Goal: Book appointment/travel/reservation

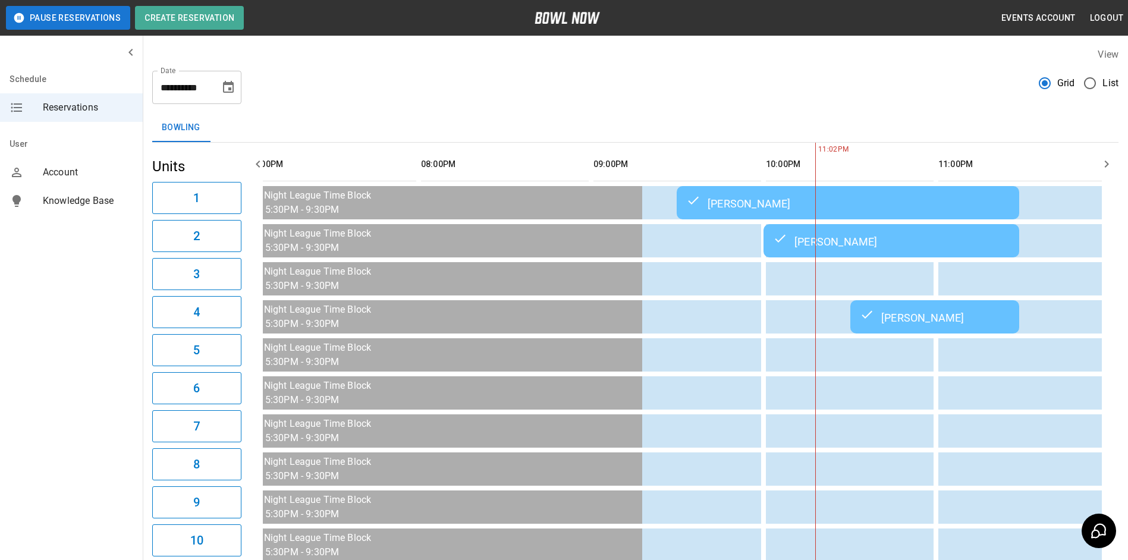
click at [233, 79] on button "Choose date, selected date is Sep 19, 2025" at bounding box center [228, 87] width 24 height 24
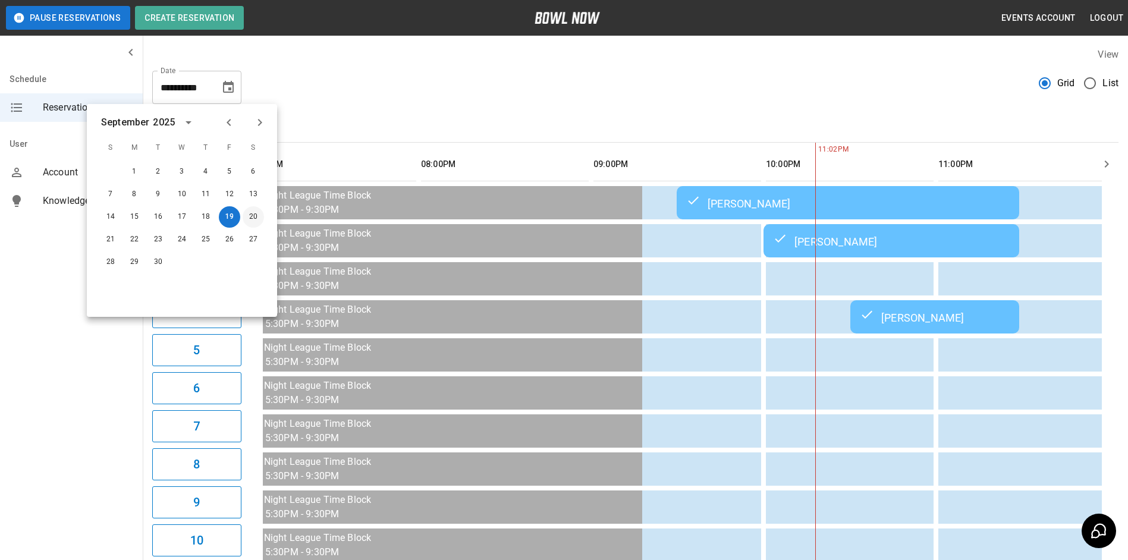
click at [260, 218] on button "20" at bounding box center [253, 216] width 21 height 21
type input "**********"
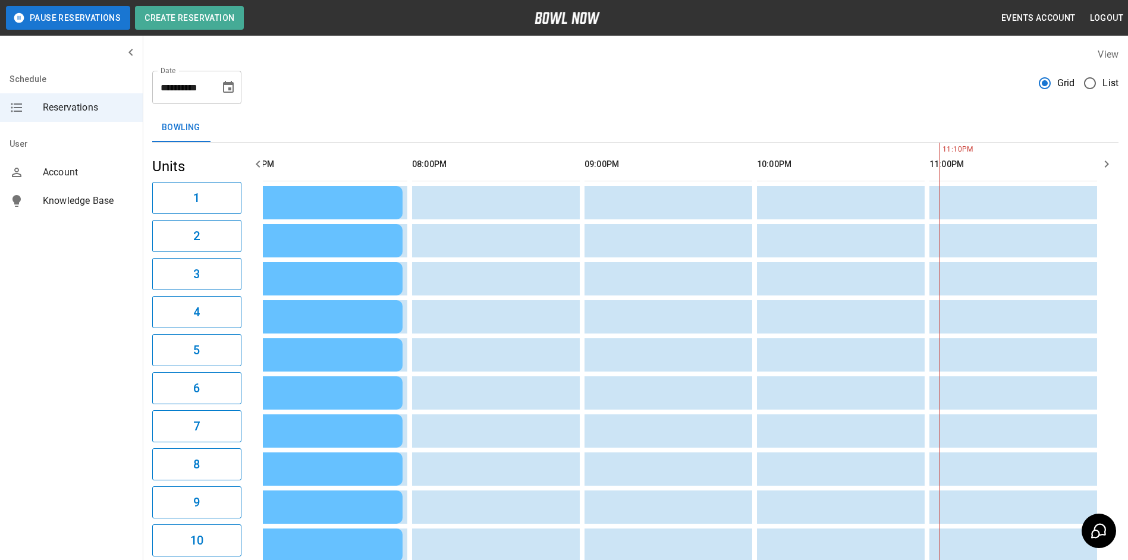
drag, startPoint x: 266, startPoint y: 174, endPoint x: 257, endPoint y: 167, distance: 11.1
click at [257, 167] on icon "button" at bounding box center [258, 164] width 14 height 14
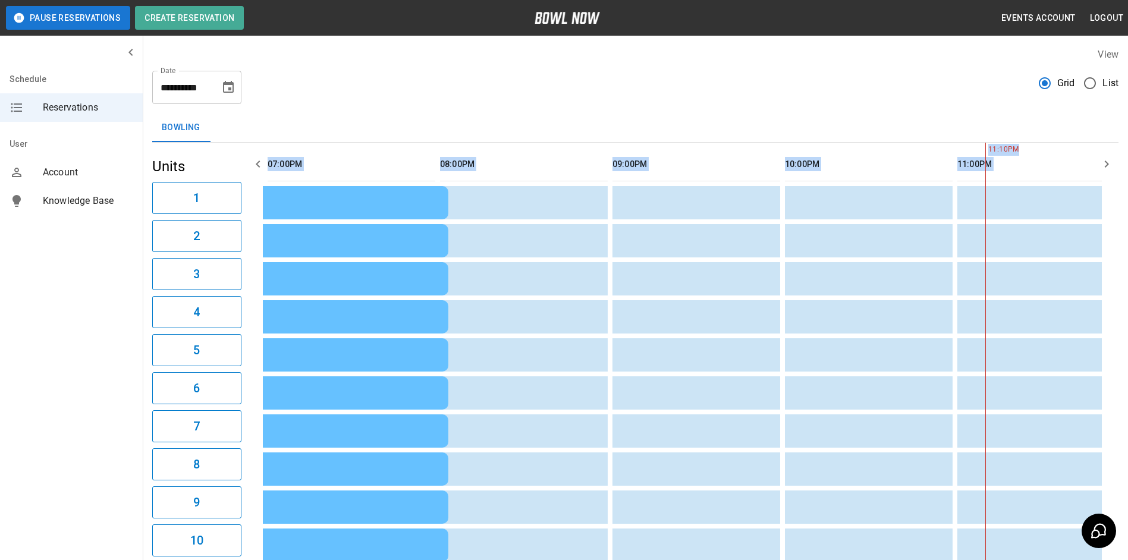
click at [257, 167] on icon "button" at bounding box center [258, 164] width 14 height 14
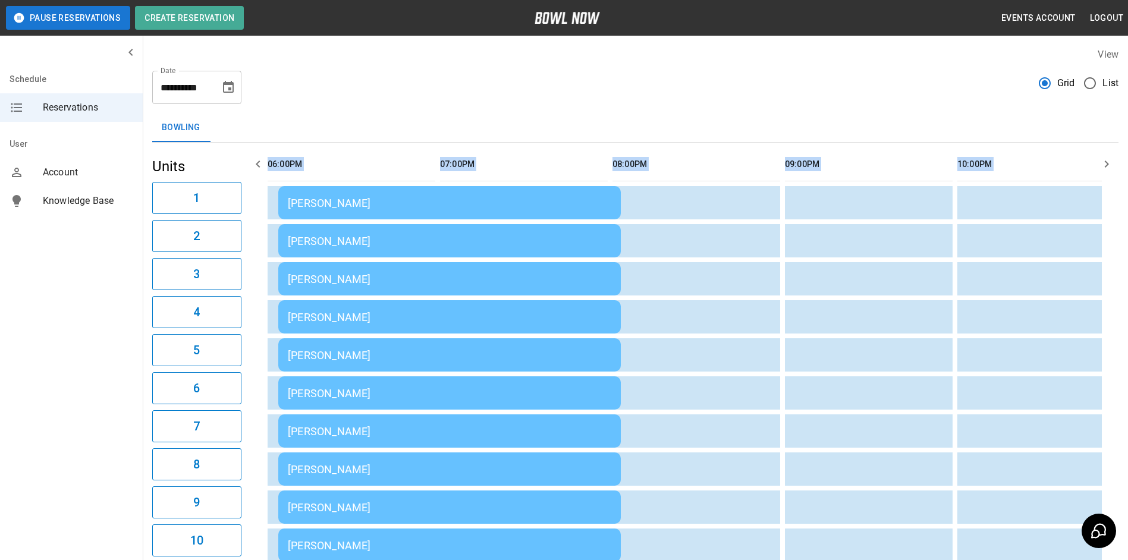
click at [257, 167] on icon "button" at bounding box center [258, 164] width 14 height 14
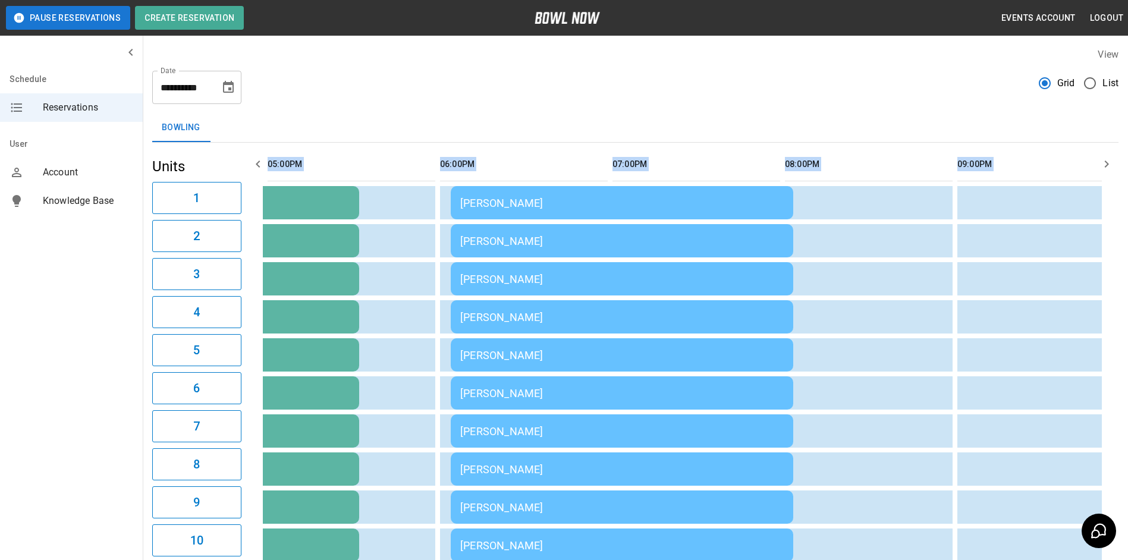
scroll to position [0, 1379]
click at [257, 167] on icon "button" at bounding box center [258, 164] width 14 height 14
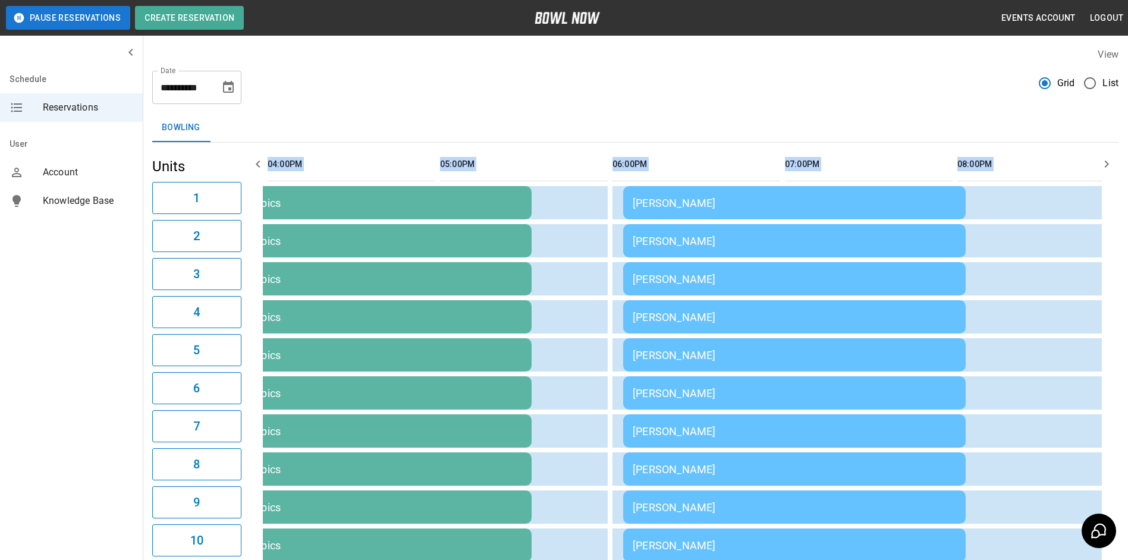
click at [257, 167] on icon "button" at bounding box center [258, 164] width 14 height 14
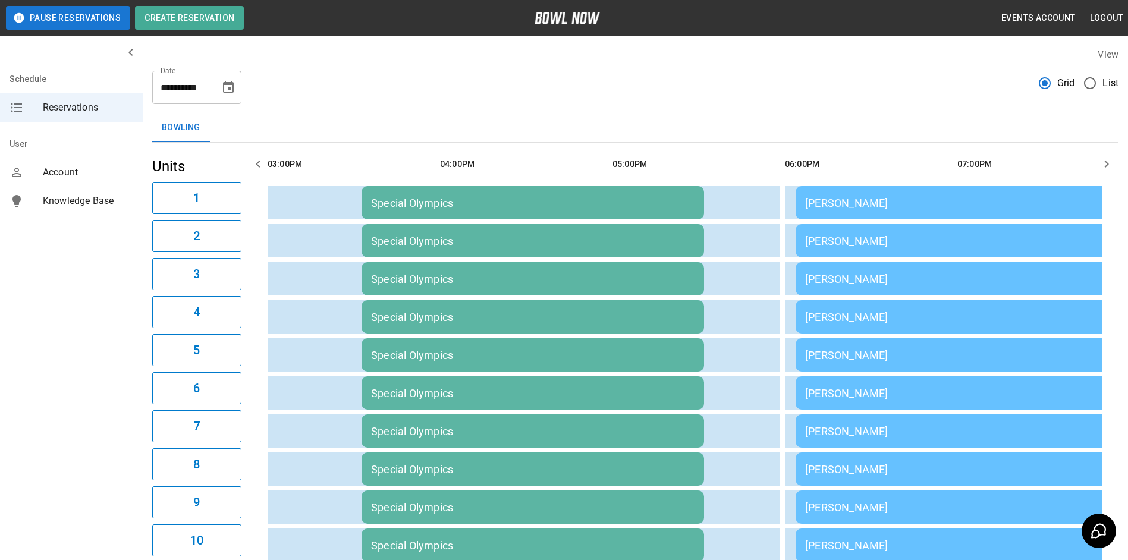
drag, startPoint x: 413, startPoint y: 97, endPoint x: 374, endPoint y: 93, distance: 38.3
click at [406, 96] on div "**********" at bounding box center [635, 82] width 966 height 43
click at [256, 160] on icon "button" at bounding box center [258, 164] width 14 height 14
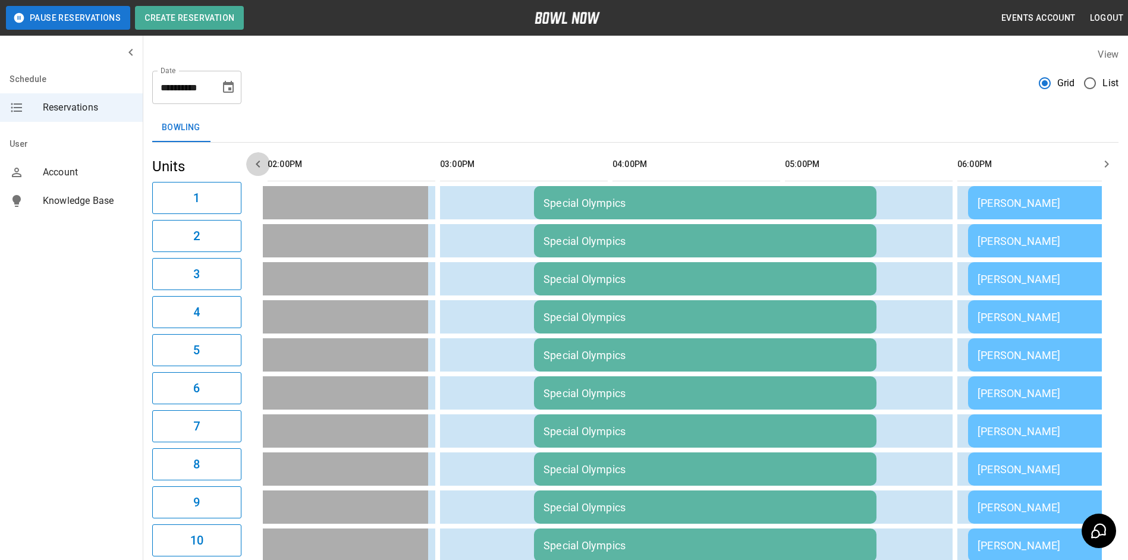
click at [256, 160] on icon "button" at bounding box center [258, 164] width 14 height 14
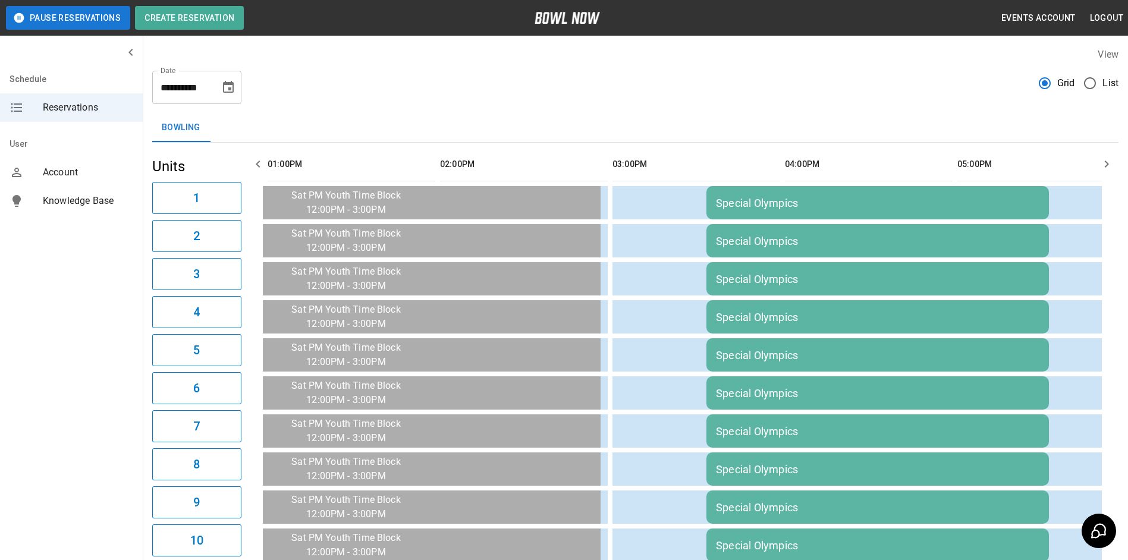
click at [255, 163] on icon "button" at bounding box center [258, 164] width 14 height 14
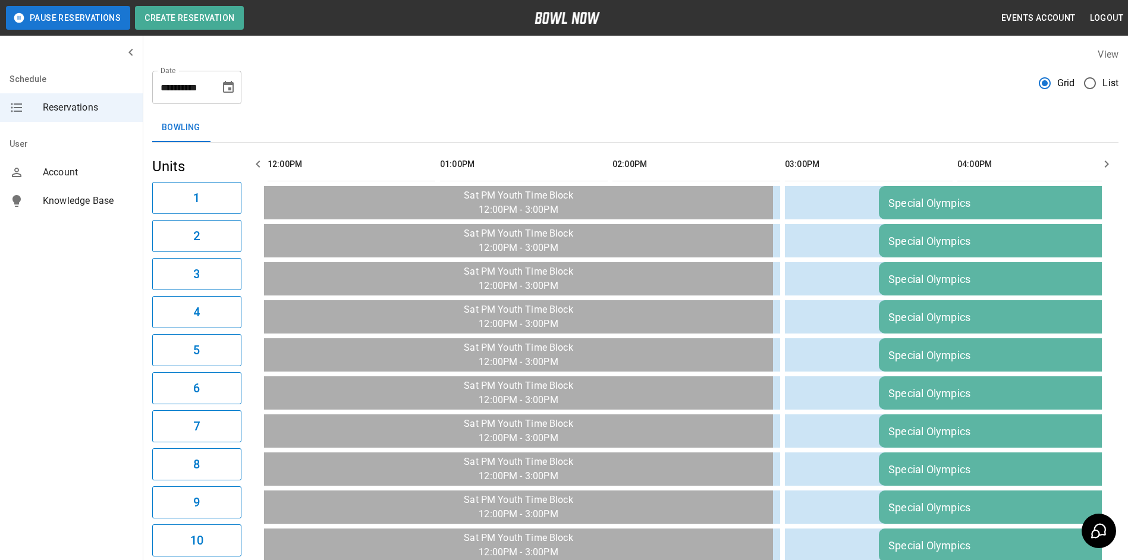
click at [249, 164] on button "button" at bounding box center [258, 164] width 24 height 24
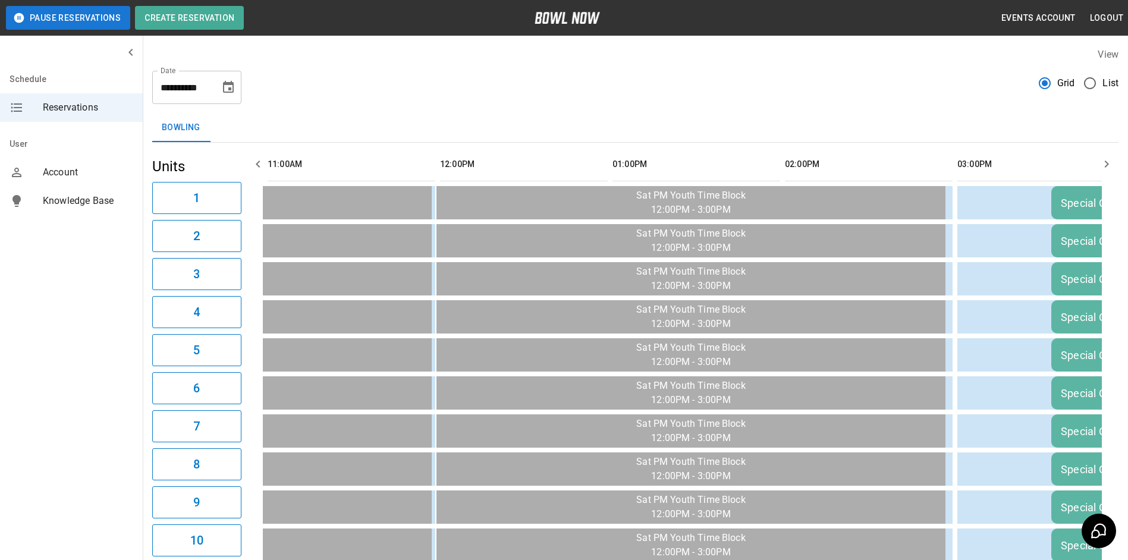
click at [253, 164] on icon "button" at bounding box center [258, 164] width 14 height 14
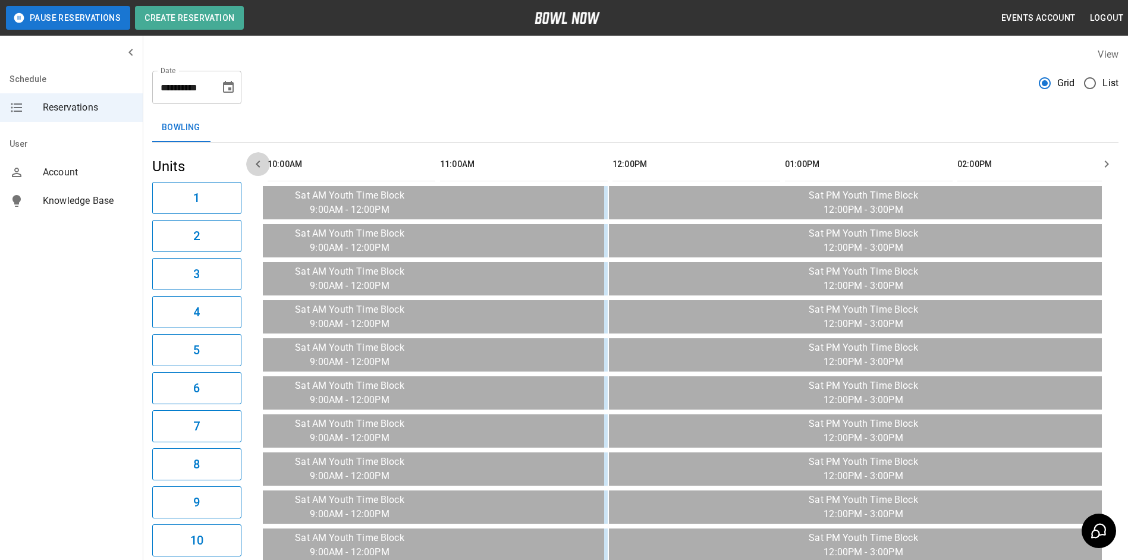
click at [253, 164] on icon "button" at bounding box center [258, 164] width 14 height 14
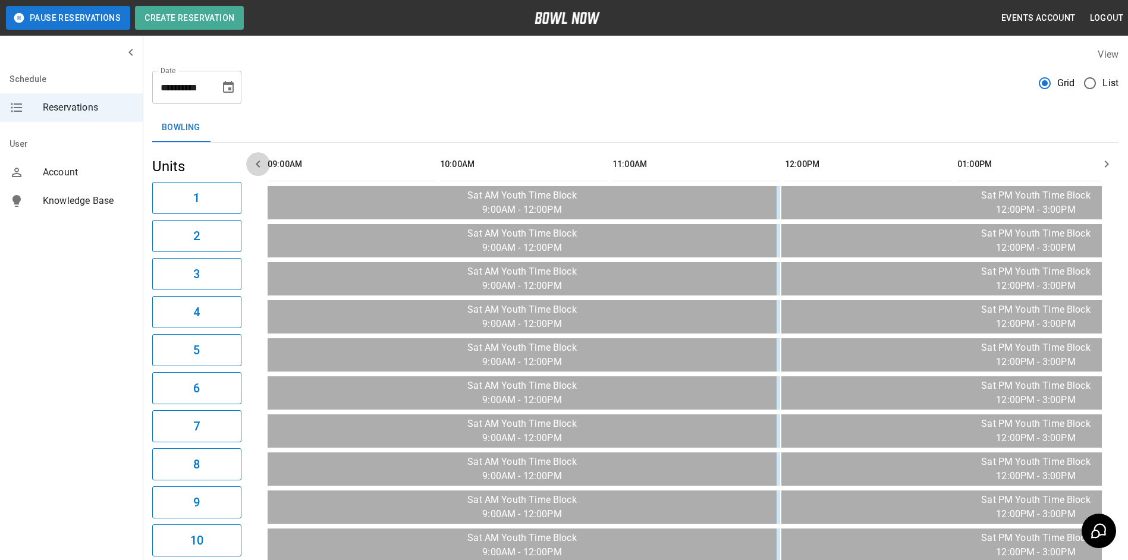
click at [253, 164] on icon "button" at bounding box center [258, 164] width 14 height 14
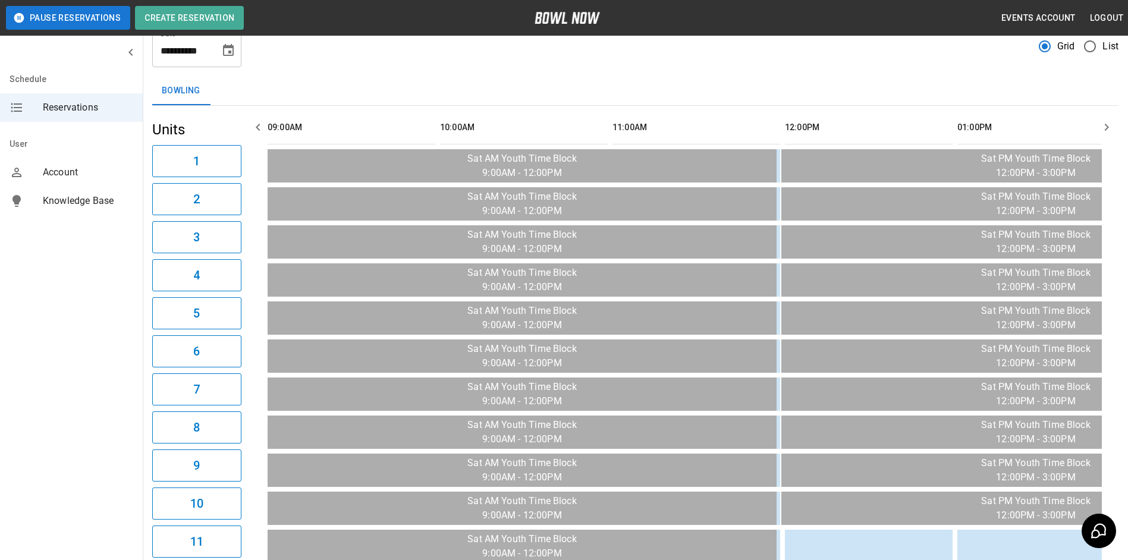
click at [1116, 130] on button "button" at bounding box center [1106, 127] width 24 height 24
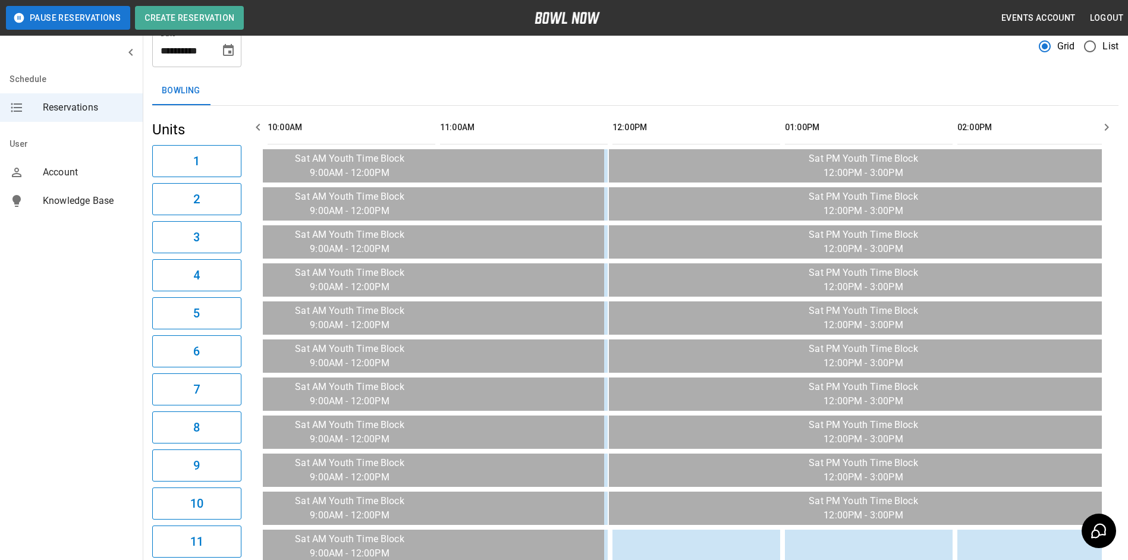
click at [1115, 130] on button "button" at bounding box center [1106, 127] width 24 height 24
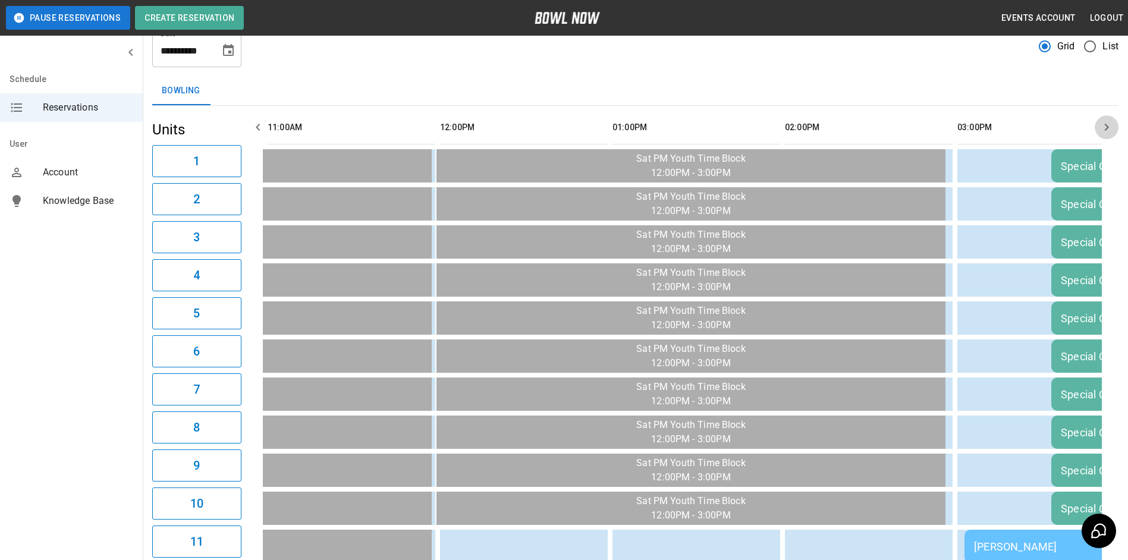
click at [1115, 130] on button "button" at bounding box center [1106, 127] width 24 height 24
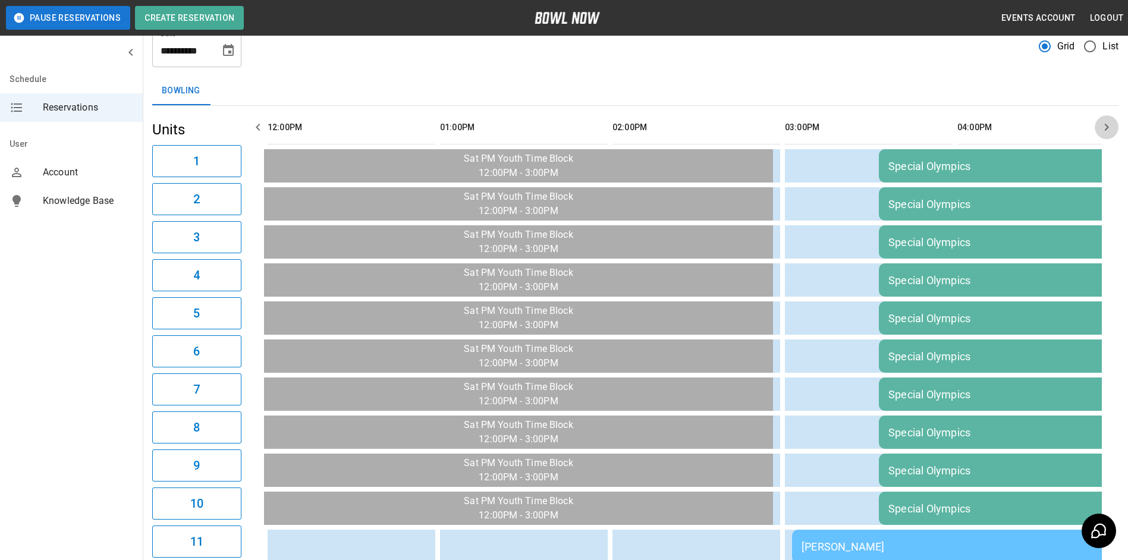
click at [1115, 130] on button "button" at bounding box center [1106, 127] width 24 height 24
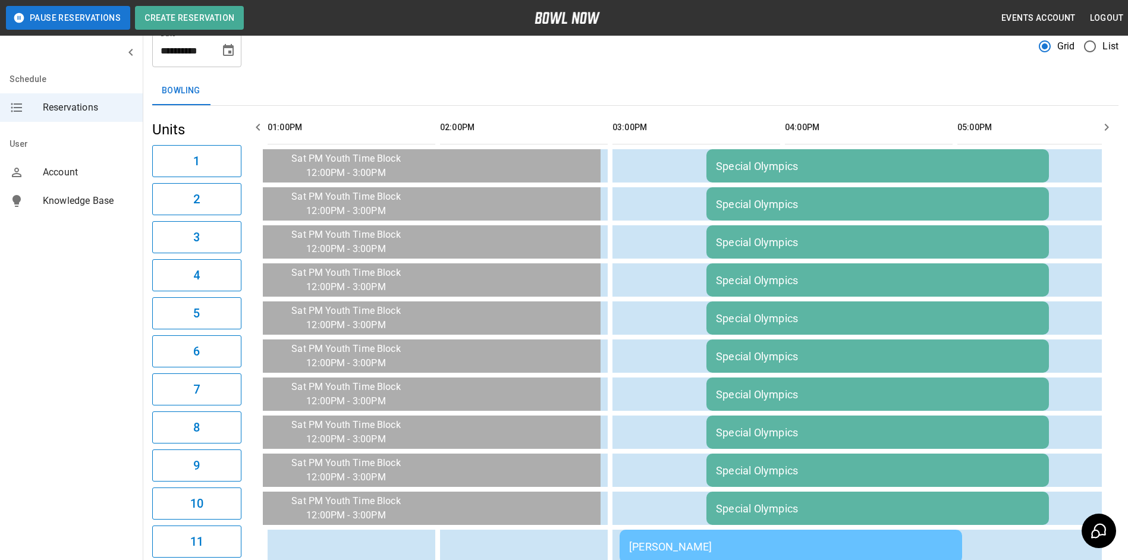
click at [852, 83] on div "Bowling" at bounding box center [635, 91] width 966 height 29
